Goal: Find specific page/section: Find specific page/section

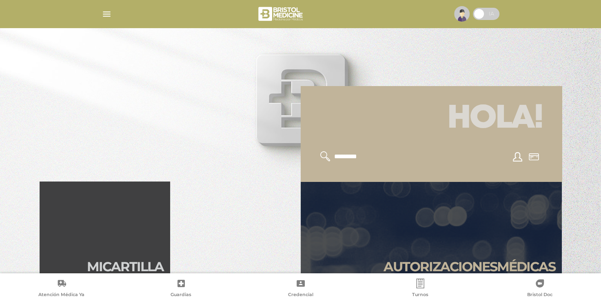
scroll to position [204, 0]
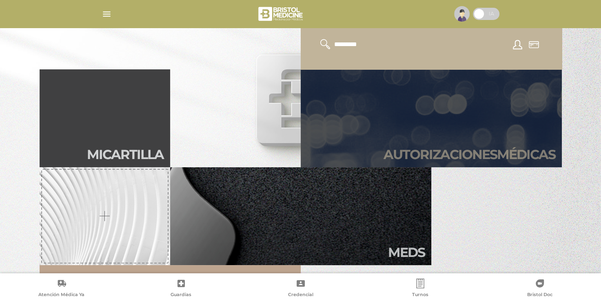
click at [421, 156] on h2 "Autori zaciones médicas" at bounding box center [470, 155] width 172 height 16
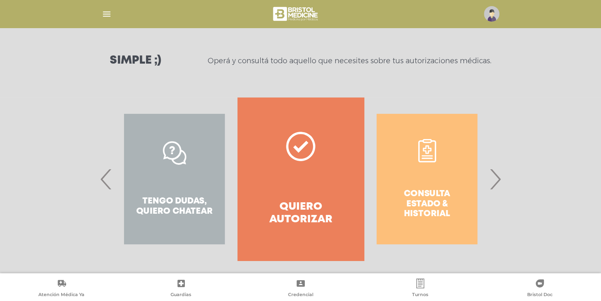
scroll to position [108, 0]
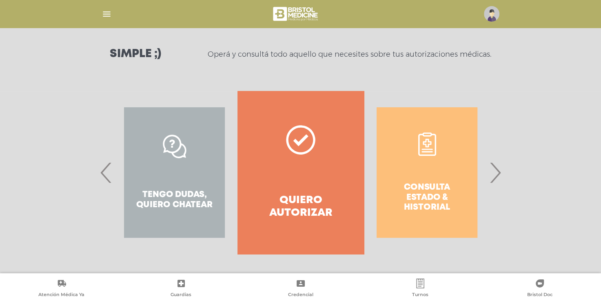
click at [497, 177] on span "›" at bounding box center [495, 173] width 16 height 44
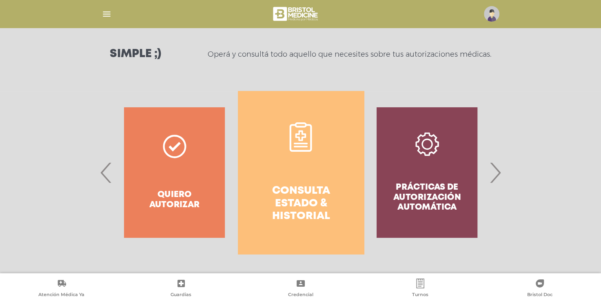
click at [295, 146] on icon at bounding box center [301, 147] width 14 height 2
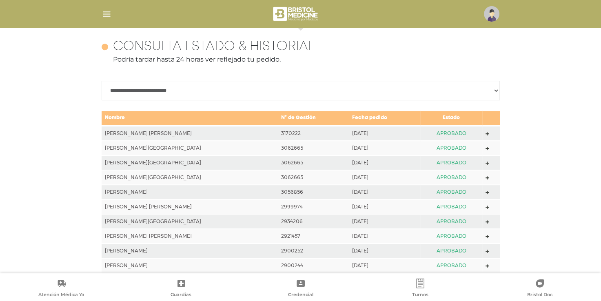
scroll to position [362, 0]
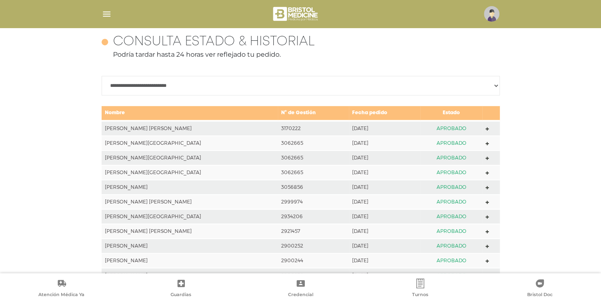
click at [486, 129] on polygon at bounding box center [488, 129] width 4 height 4
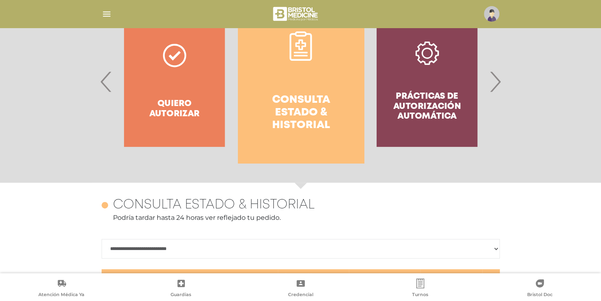
scroll to position [0, 0]
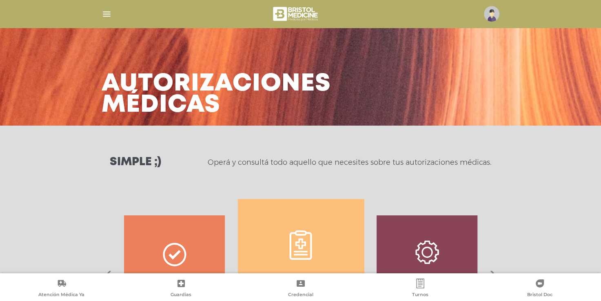
click at [105, 16] on img "button" at bounding box center [107, 14] width 10 height 10
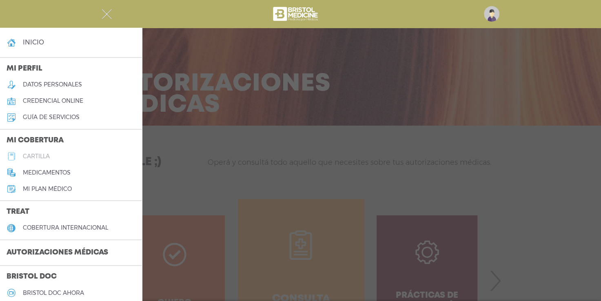
click at [34, 157] on h5 "cartilla" at bounding box center [36, 156] width 27 height 7
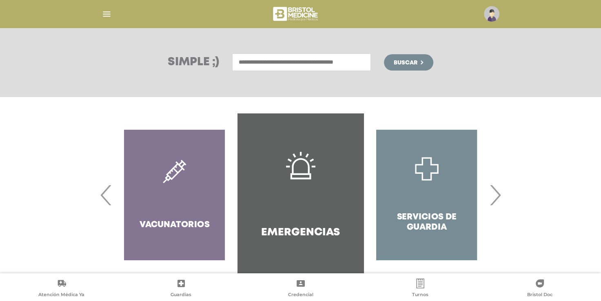
scroll to position [118, 0]
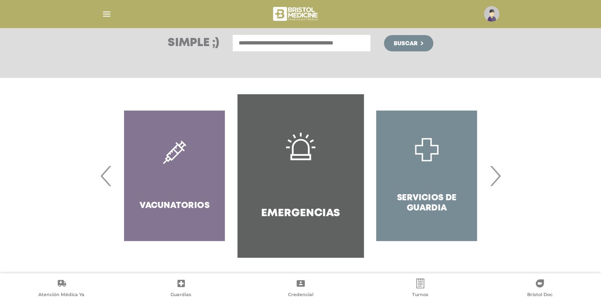
click at [495, 176] on span "›" at bounding box center [495, 176] width 16 height 44
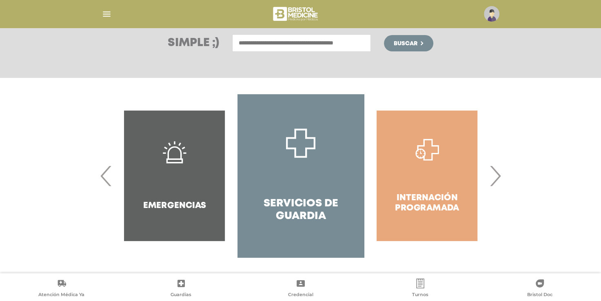
click at [495, 176] on span "›" at bounding box center [495, 176] width 16 height 44
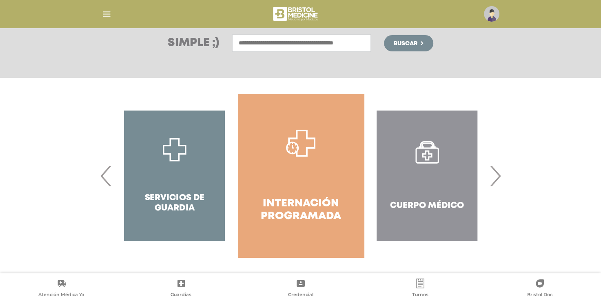
click at [495, 176] on span "›" at bounding box center [495, 176] width 16 height 44
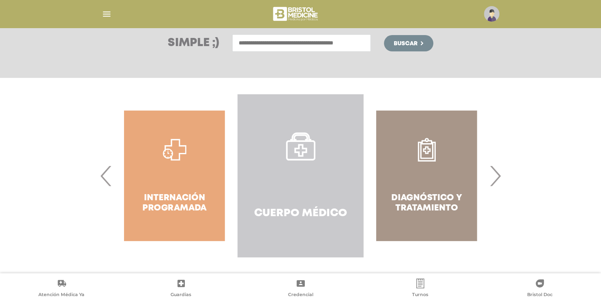
click at [298, 157] on icon at bounding box center [300, 146] width 29 height 29
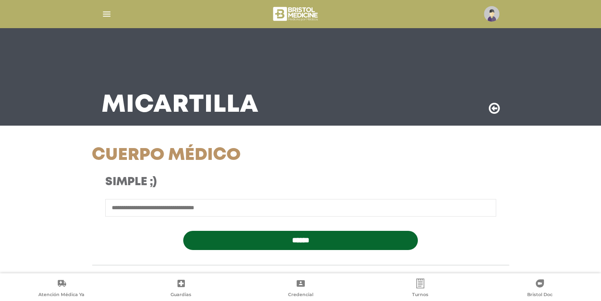
click at [165, 210] on input "text" at bounding box center [300, 208] width 391 height 18
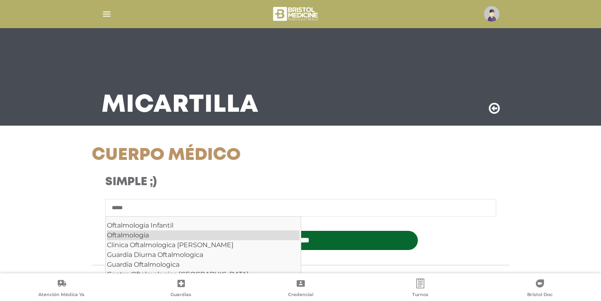
click at [154, 234] on div "Oftalmologia" at bounding box center [203, 236] width 193 height 10
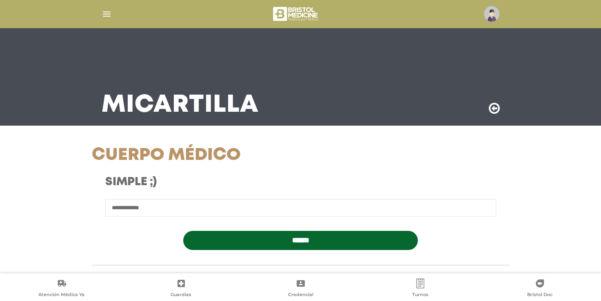
type input "**********"
click at [335, 235] on input "******" at bounding box center [300, 240] width 235 height 19
